Goal: Task Accomplishment & Management: Manage account settings

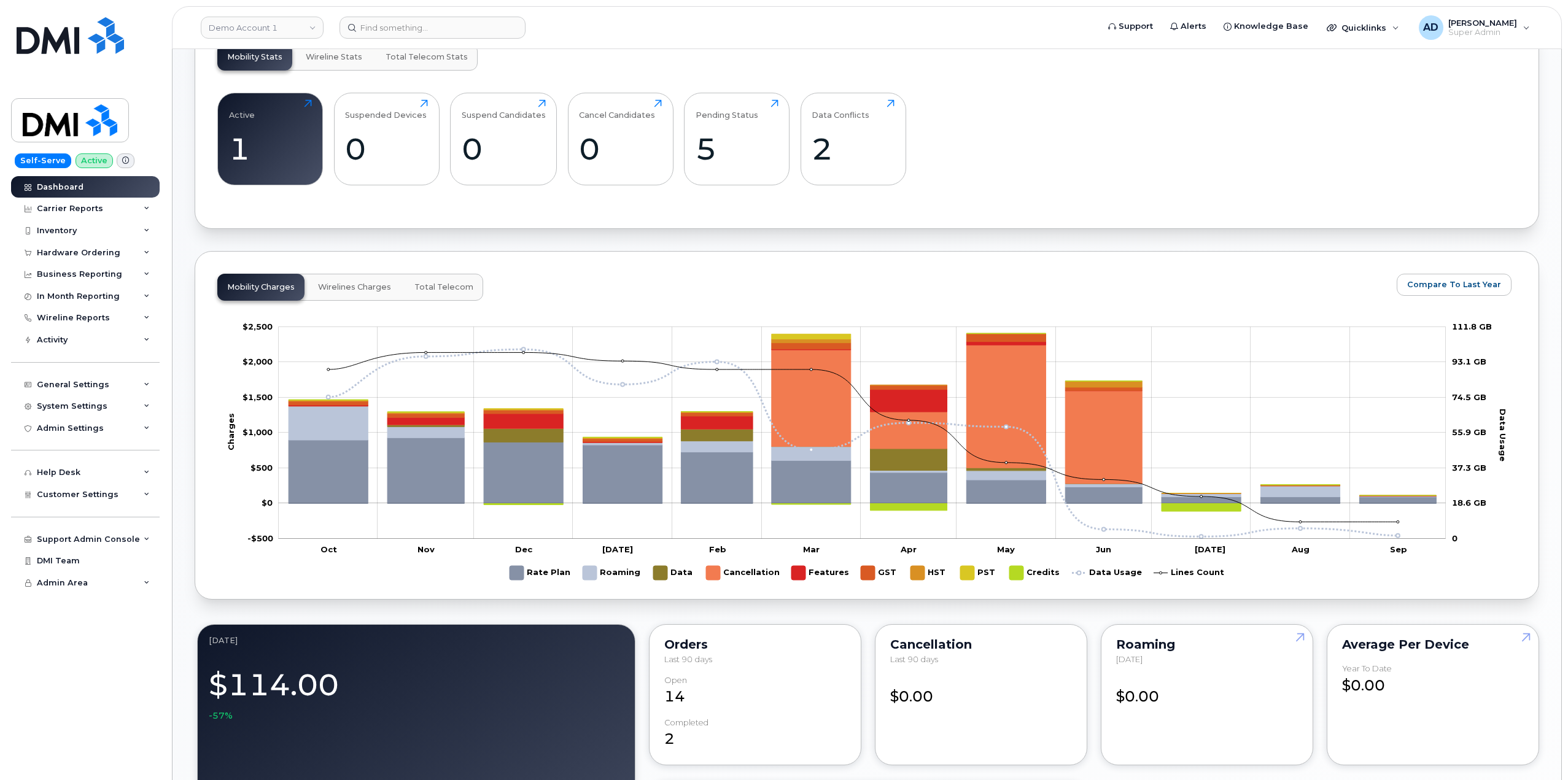
scroll to position [91, 0]
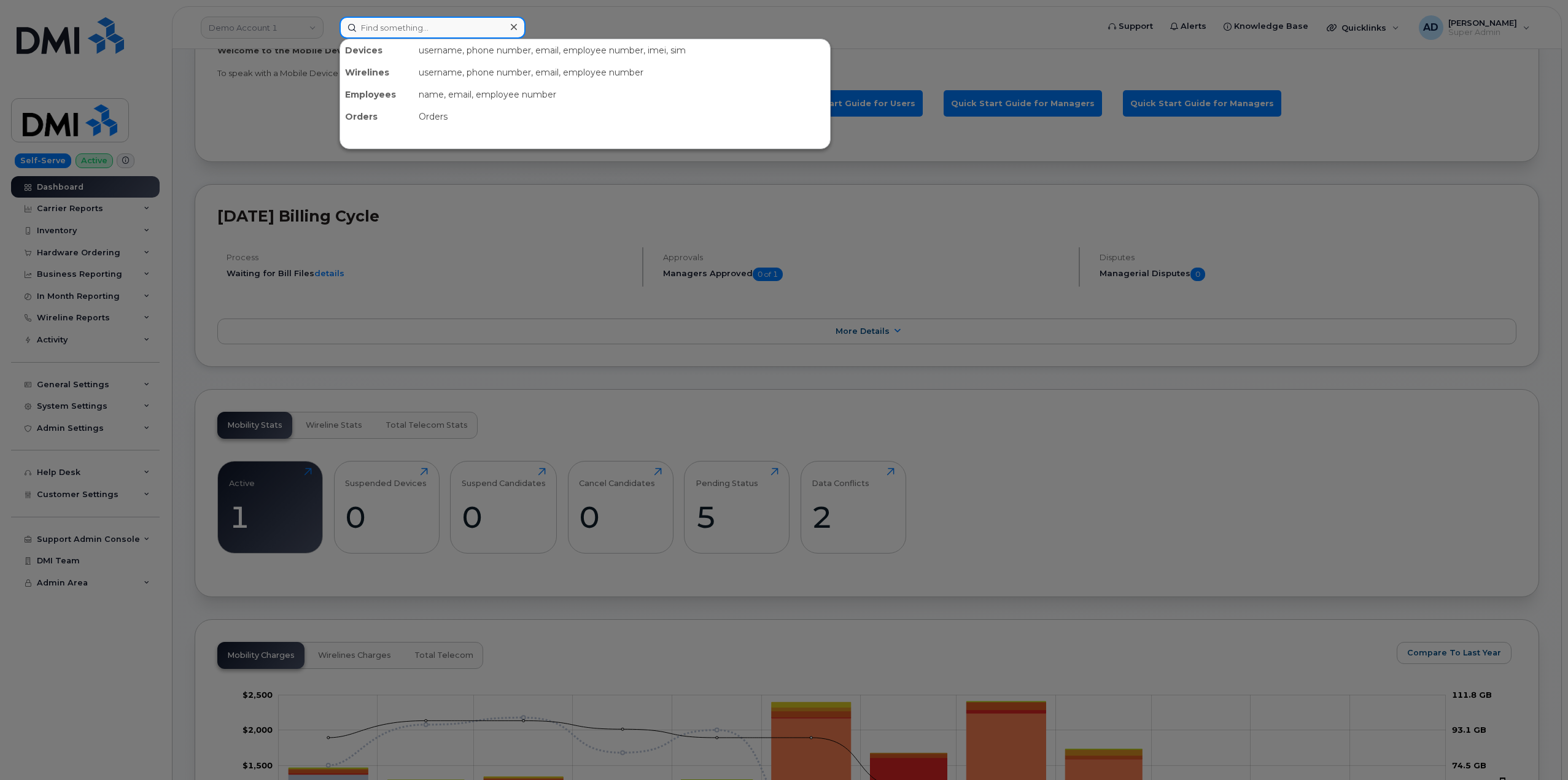
click at [414, 26] on input at bounding box center [432, 28] width 186 height 22
click at [770, 18] on div at bounding box center [784, 390] width 1568 height 780
click at [419, 33] on input at bounding box center [432, 28] width 186 height 22
click at [675, 22] on div at bounding box center [784, 390] width 1568 height 780
click at [384, 25] on input at bounding box center [432, 28] width 186 height 22
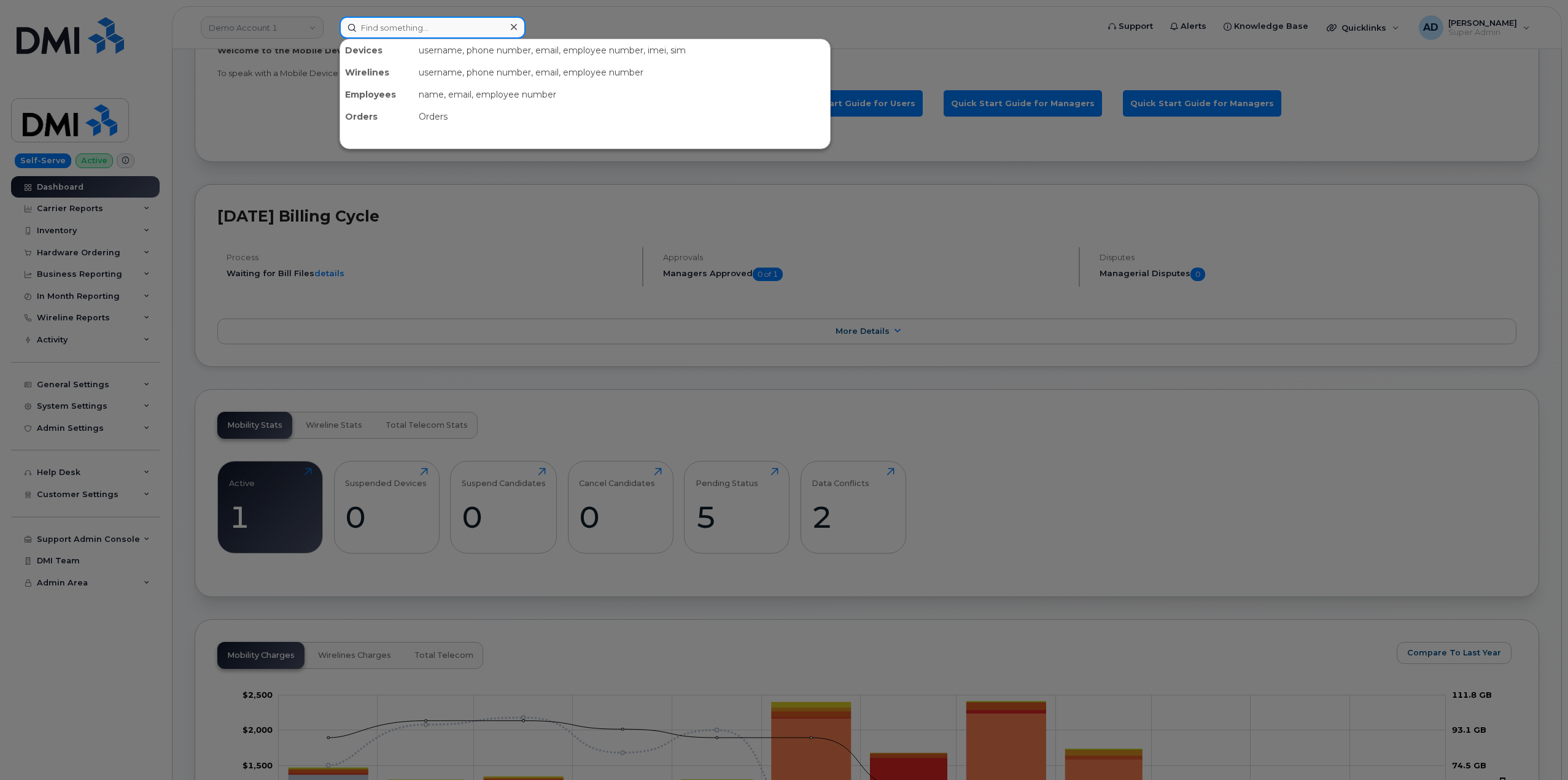
paste input "437-962-0360"
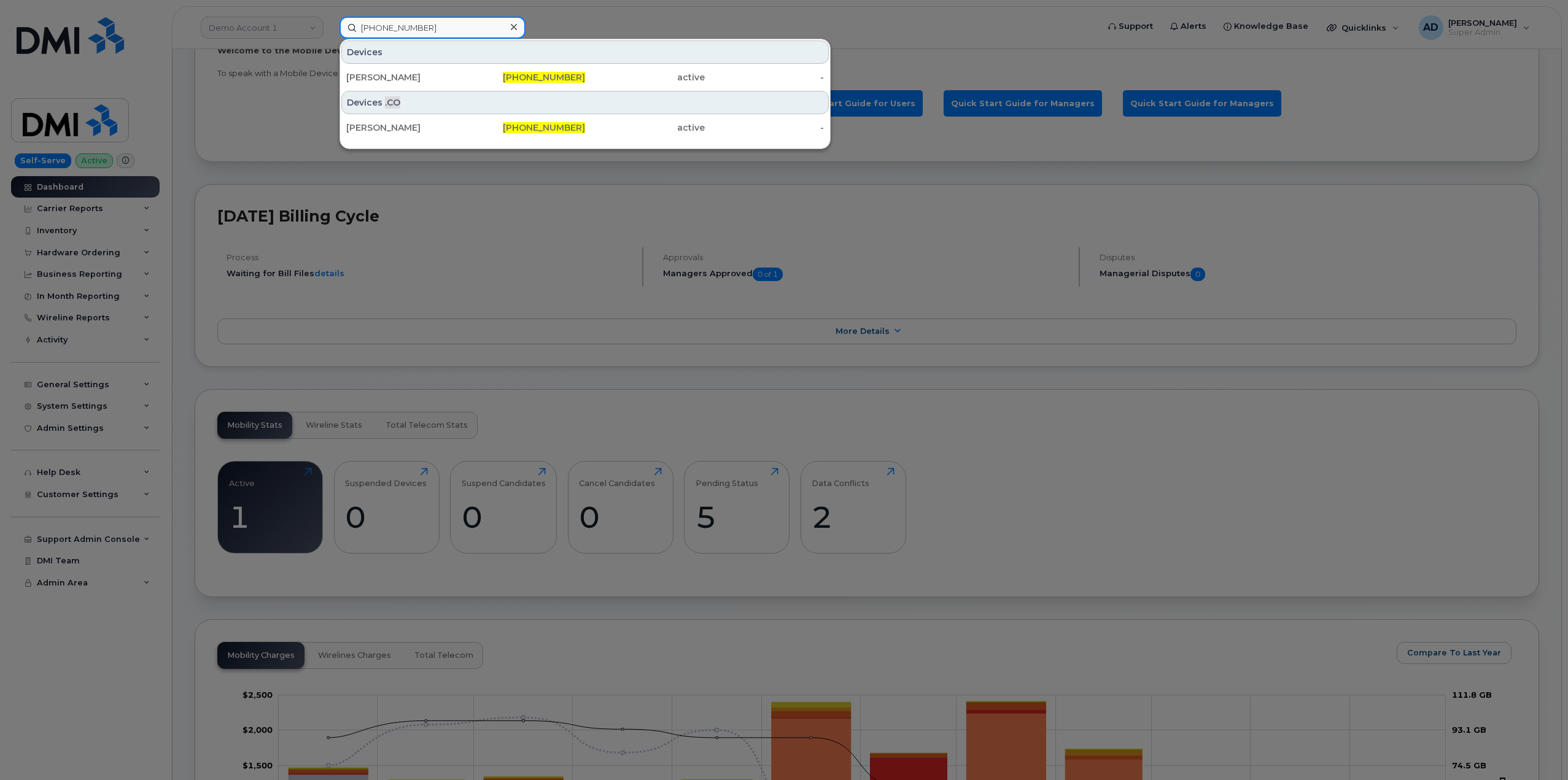
type input "437-962-0360"
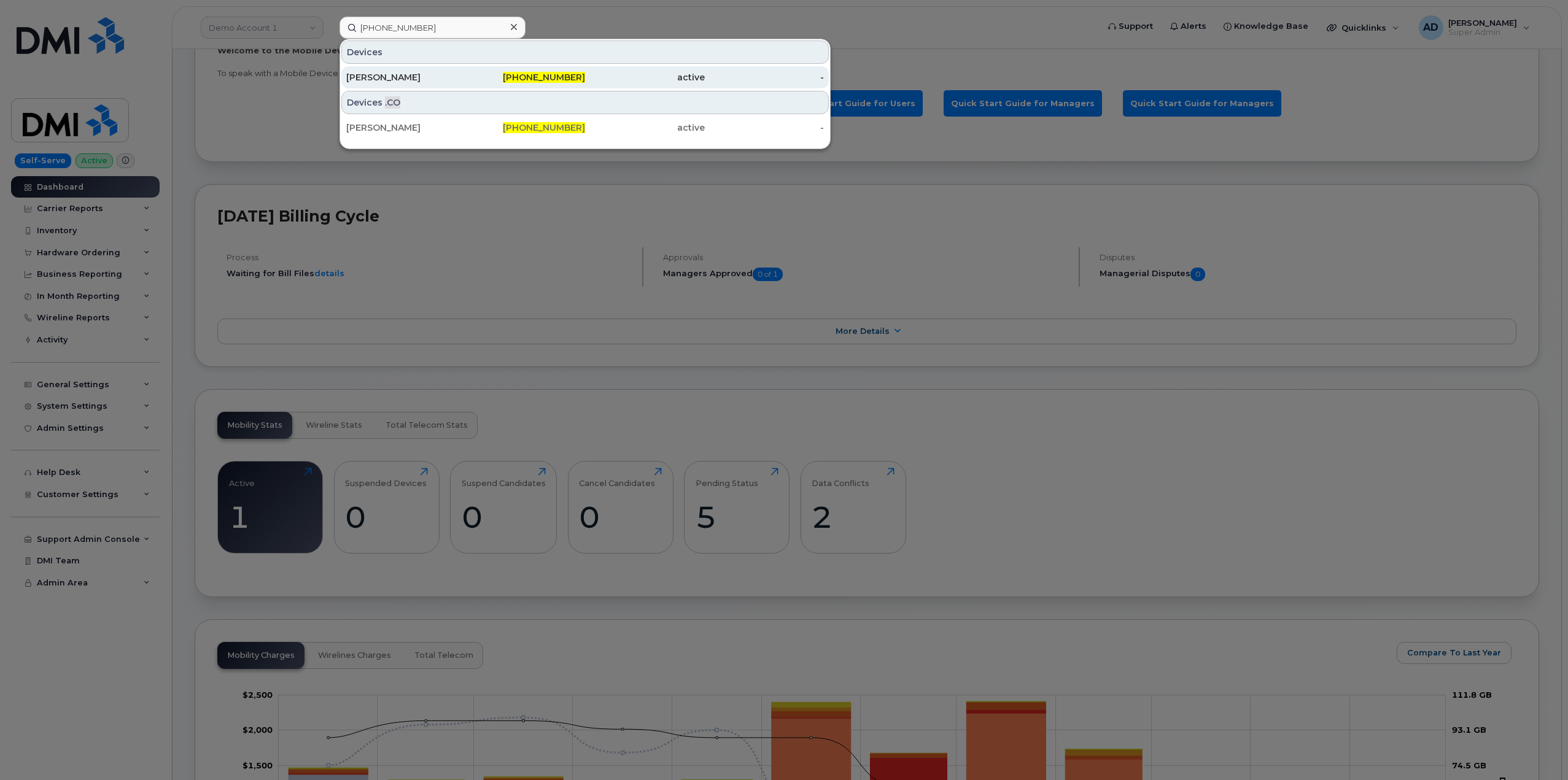
click at [576, 78] on span "437-962-0360" at bounding box center [544, 77] width 82 height 11
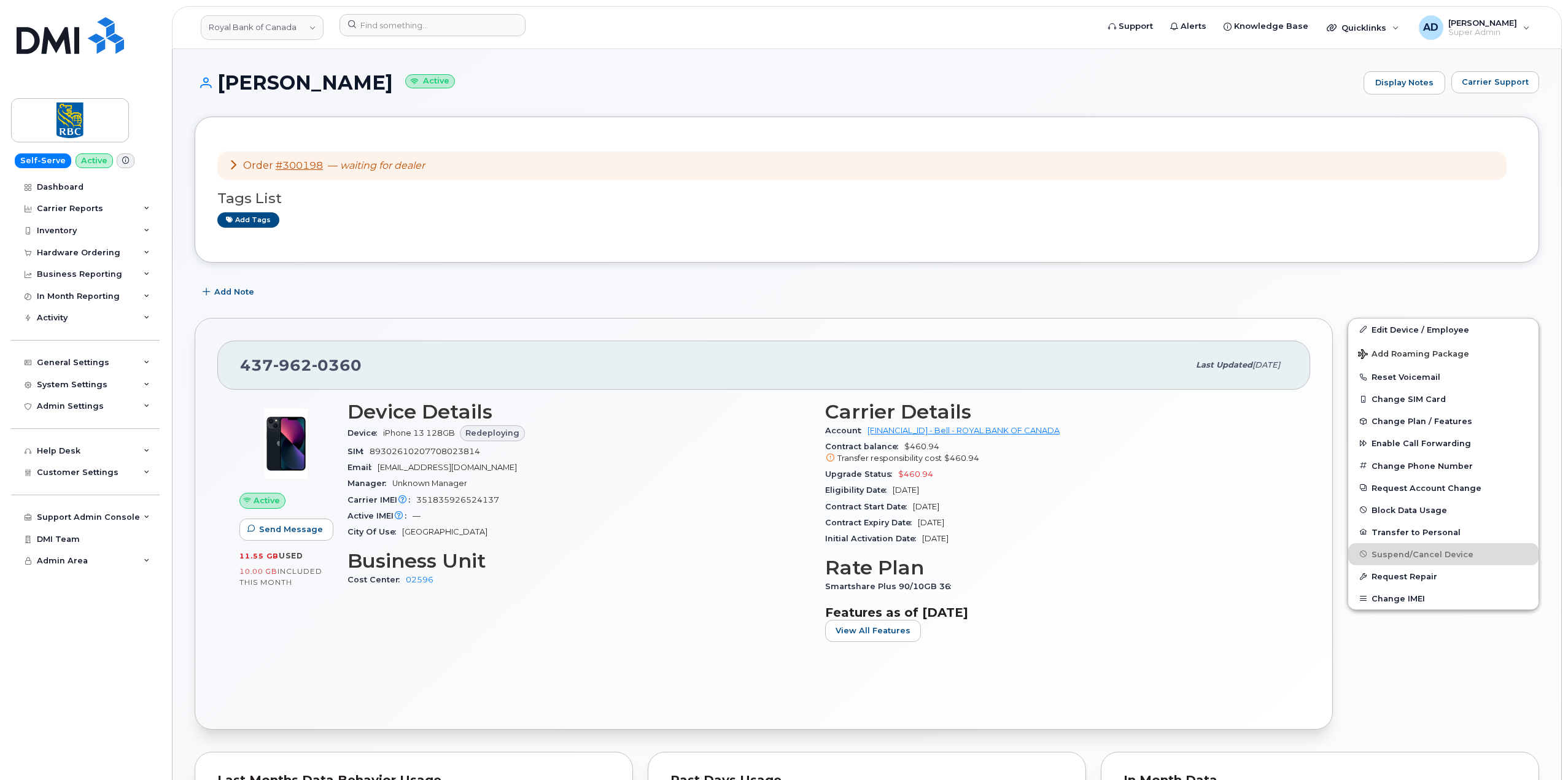
click at [537, 250] on div "Order #300198 — waiting for dealer Tags List Add tags" at bounding box center [867, 190] width 1344 height 146
click at [1483, 88] on span "Carrier Support" at bounding box center [1495, 82] width 67 height 12
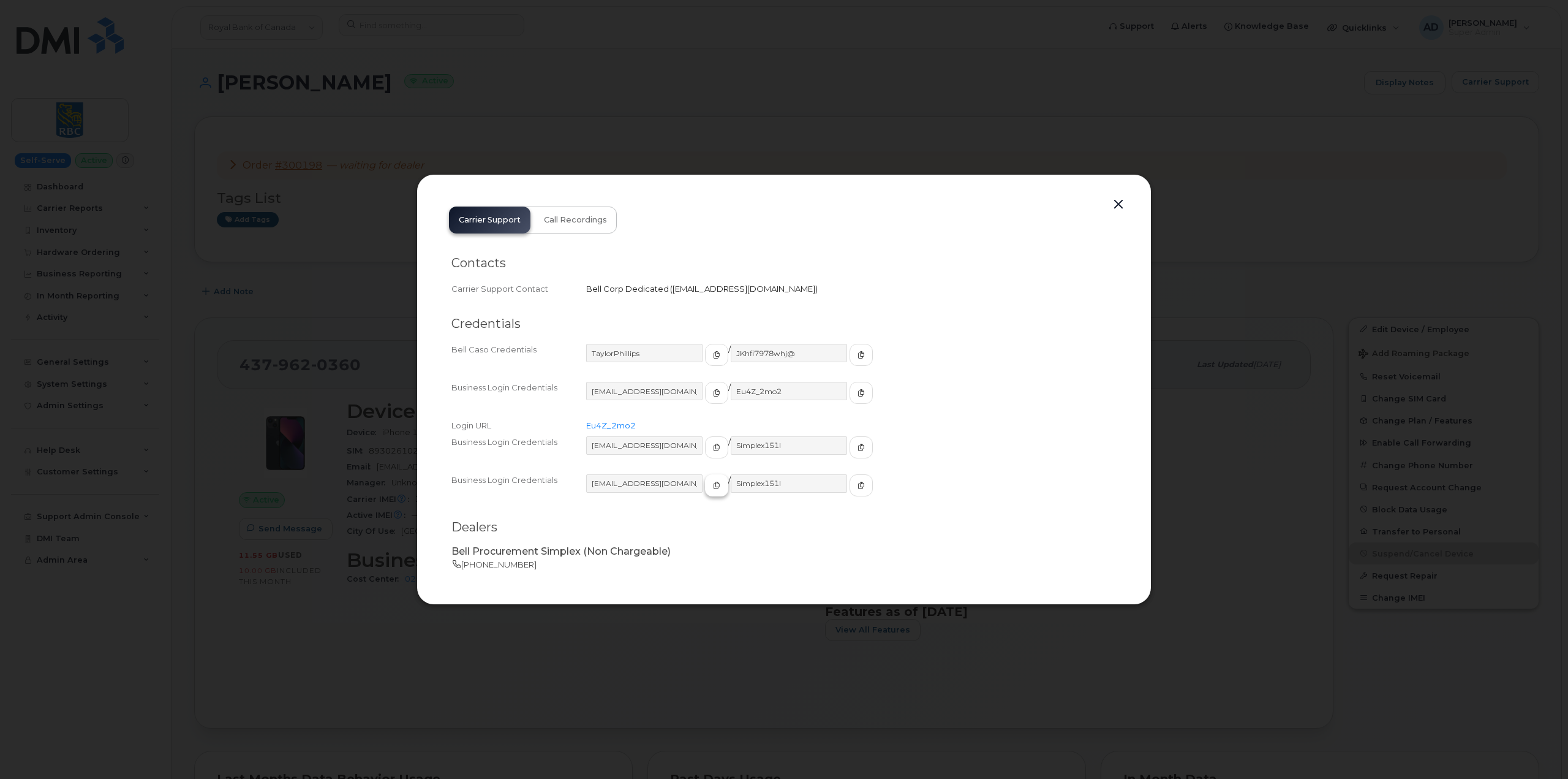
click at [713, 483] on icon "button" at bounding box center [717, 485] width 8 height 8
click at [850, 493] on button "button" at bounding box center [861, 485] width 23 height 22
click at [1122, 199] on button "button" at bounding box center [1119, 205] width 19 height 17
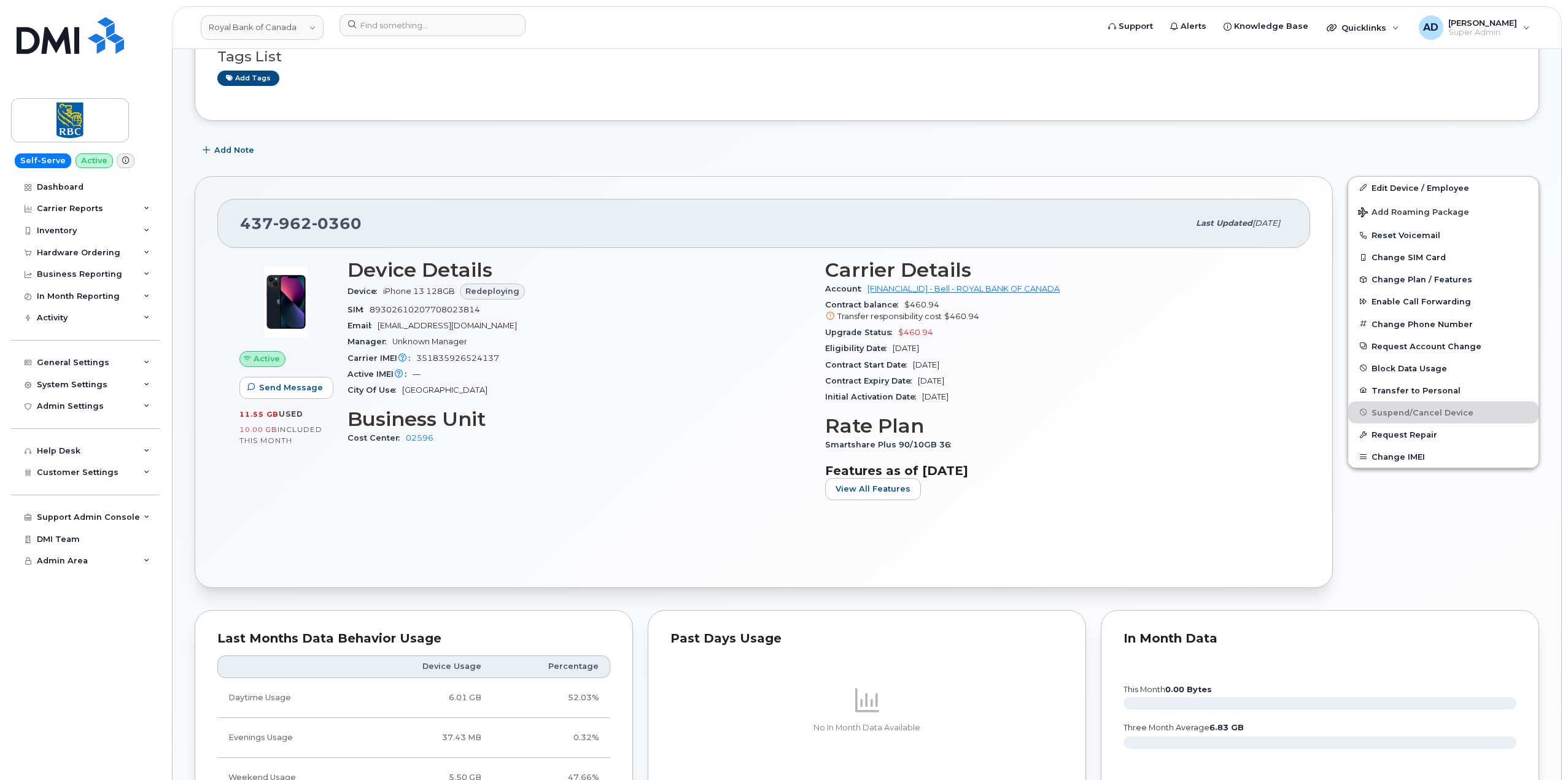
scroll to position [61, 0]
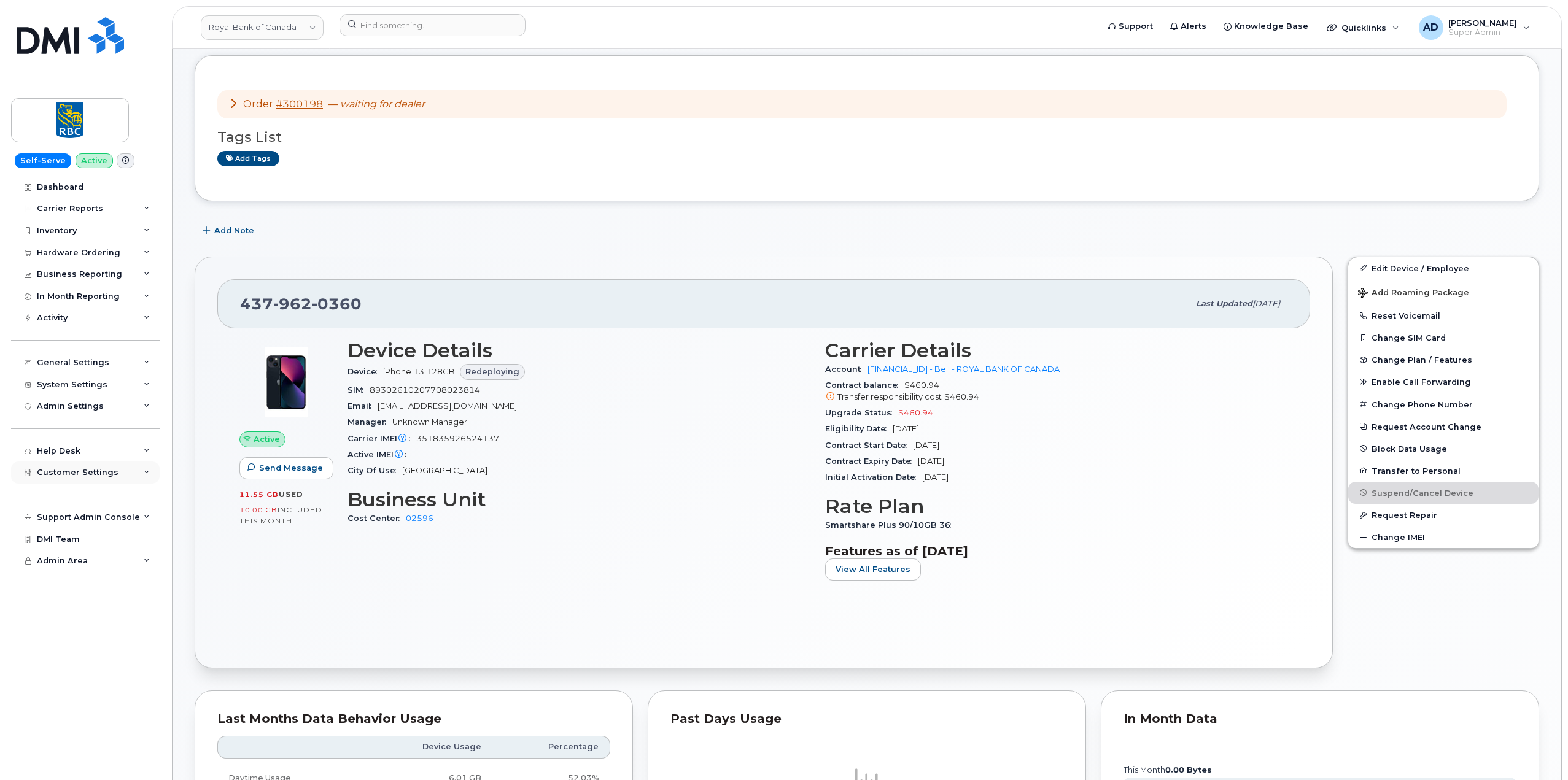
click at [112, 478] on div "Customer Settings" at bounding box center [85, 473] width 149 height 22
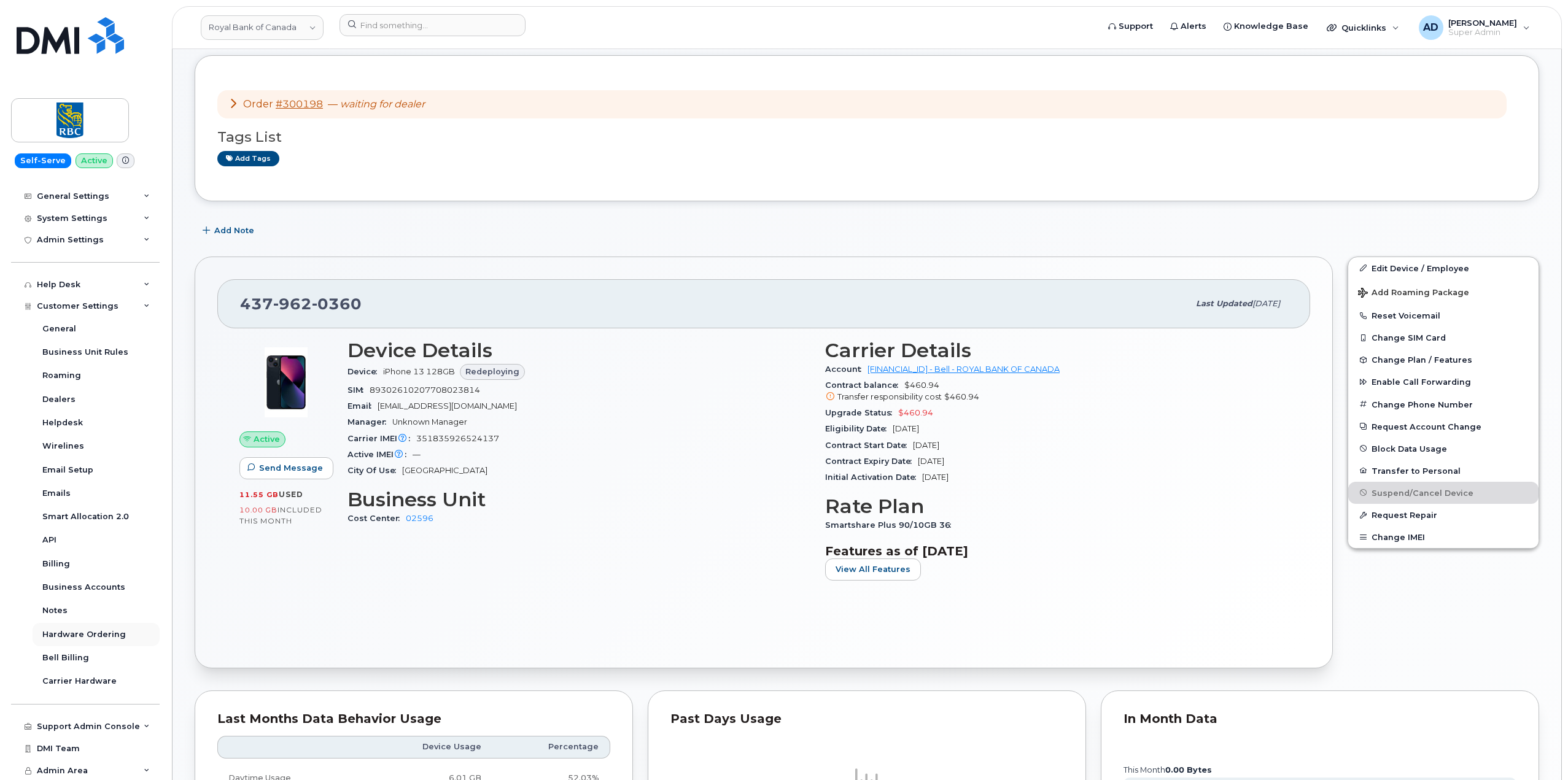
scroll to position [167, 0]
click at [90, 582] on div "Business Accounts" at bounding box center [83, 587] width 83 height 11
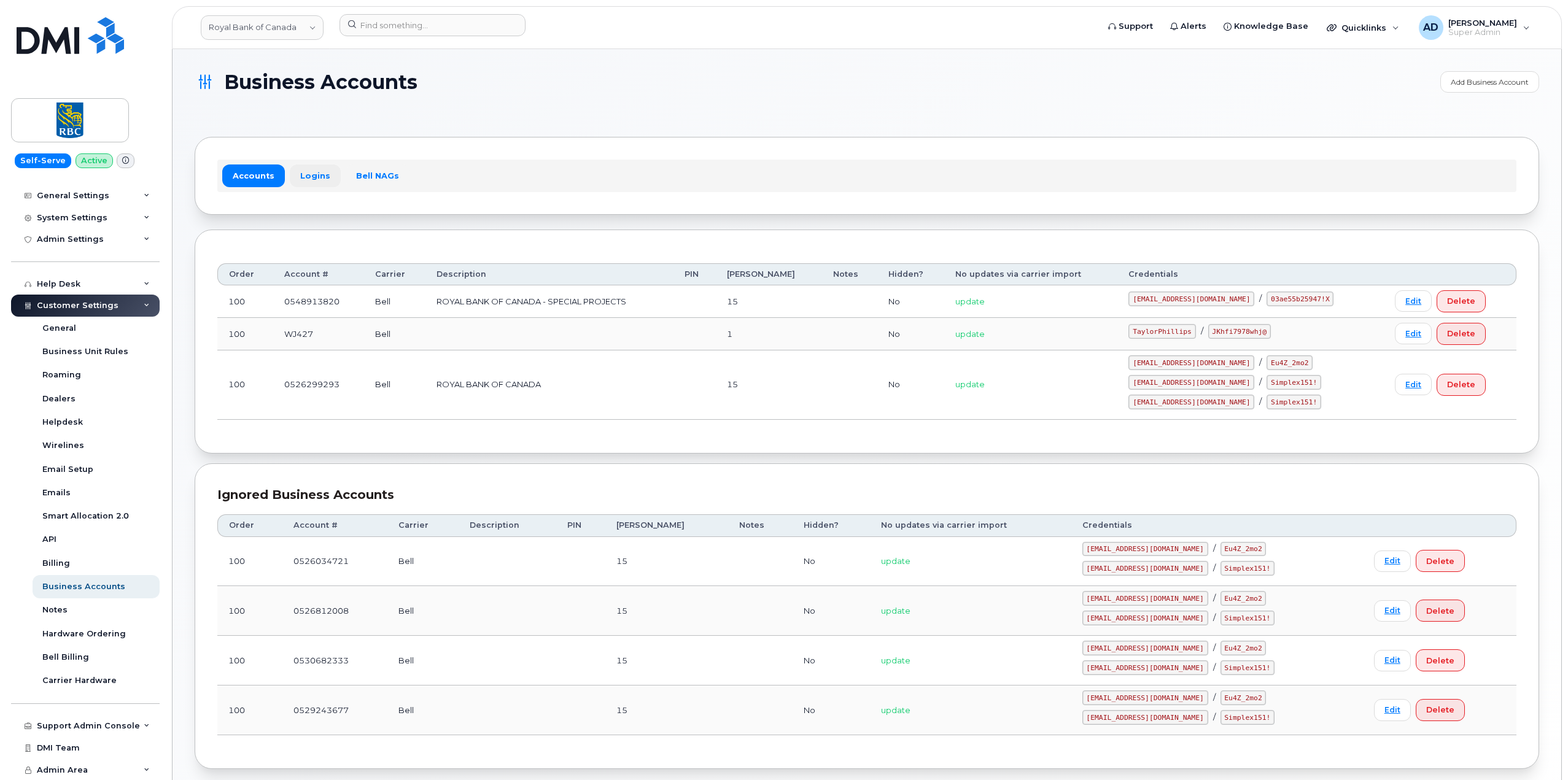
click at [313, 184] on link "Logins" at bounding box center [315, 175] width 51 height 22
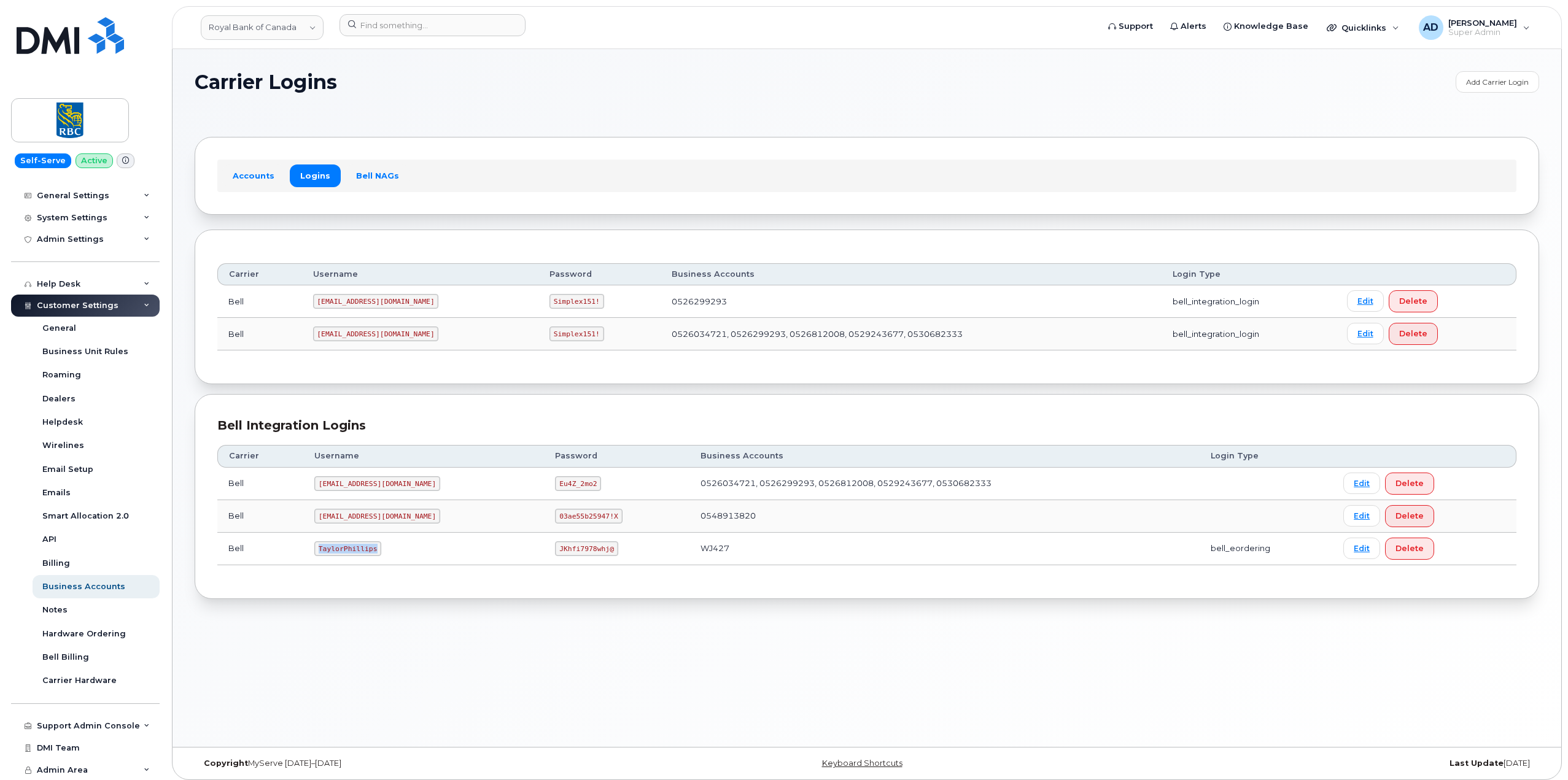
drag, startPoint x: 381, startPoint y: 554, endPoint x: 311, endPoint y: 553, distance: 70.0
click at [311, 553] on td "TaylorPhillips" at bounding box center [423, 549] width 241 height 33
copy code "TaylorPhillips"
drag, startPoint x: 575, startPoint y: 551, endPoint x: 513, endPoint y: 553, distance: 62.0
click at [544, 553] on td "JKhfi7978whj@" at bounding box center [616, 549] width 145 height 33
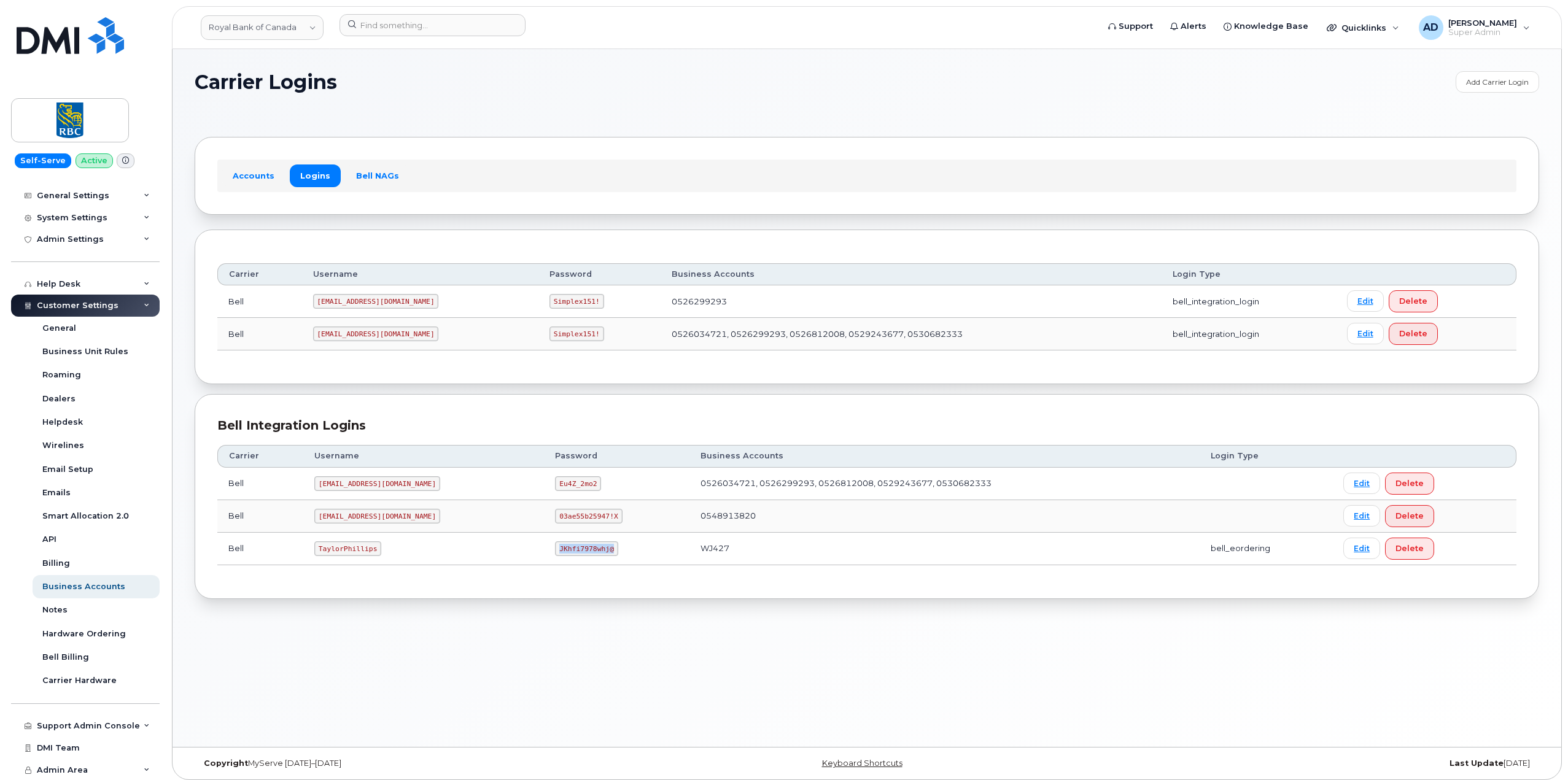
copy code "JKhfi7978whj@"
